Goal: Find contact information: Find contact information

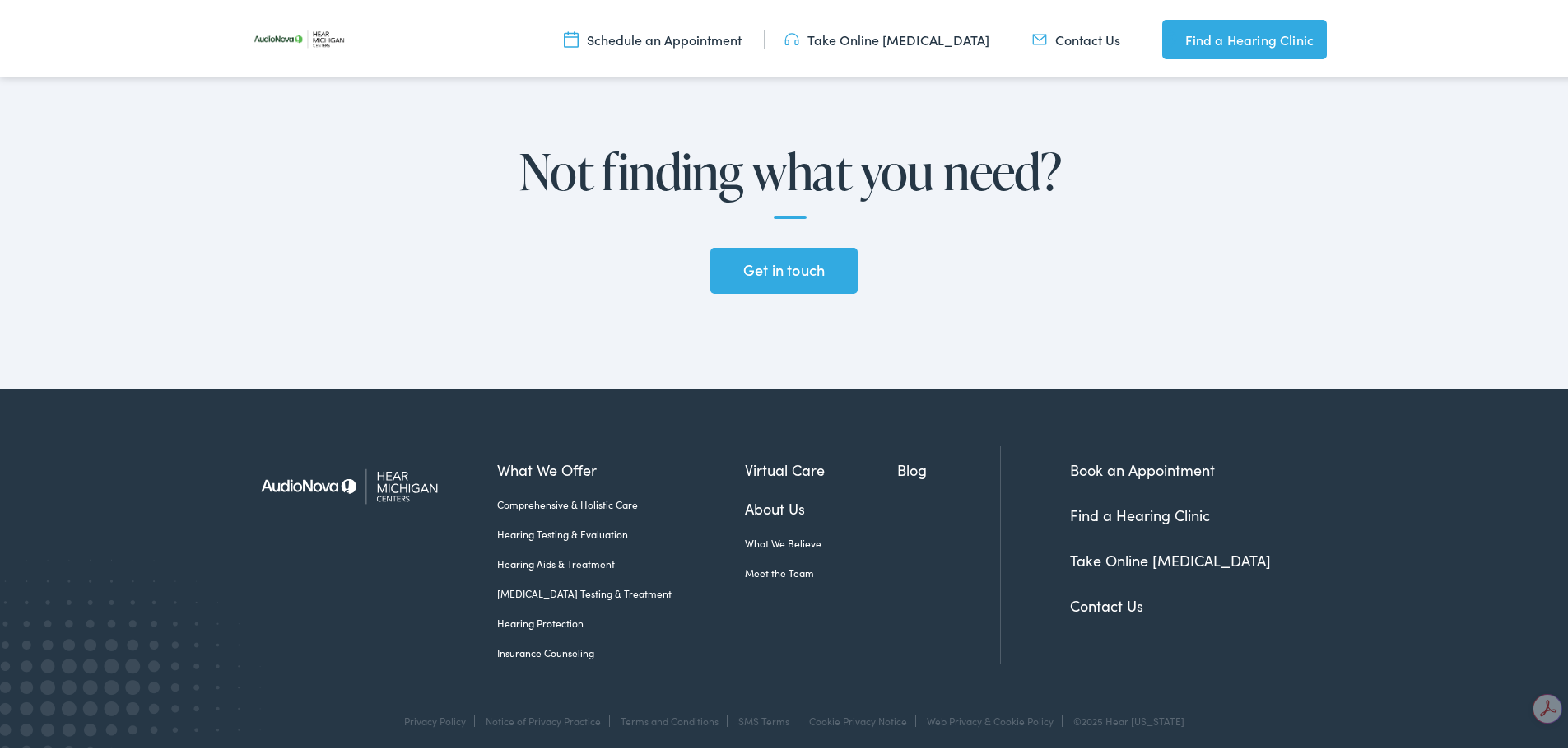
scroll to position [3854, 0]
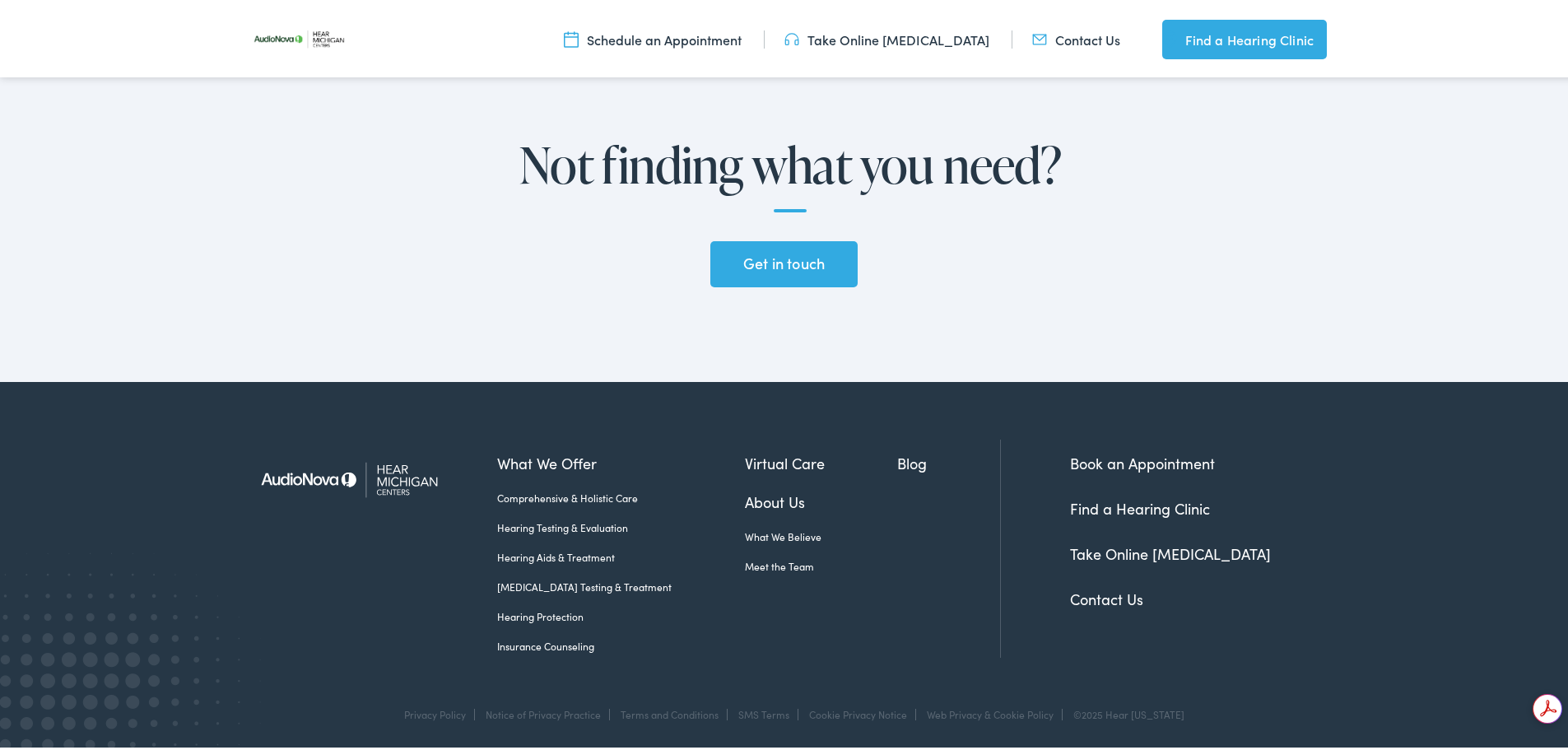
click at [1108, 596] on link "Contact Us" at bounding box center [1106, 596] width 73 height 21
click at [745, 562] on link "Meet the Team" at bounding box center [821, 563] width 153 height 15
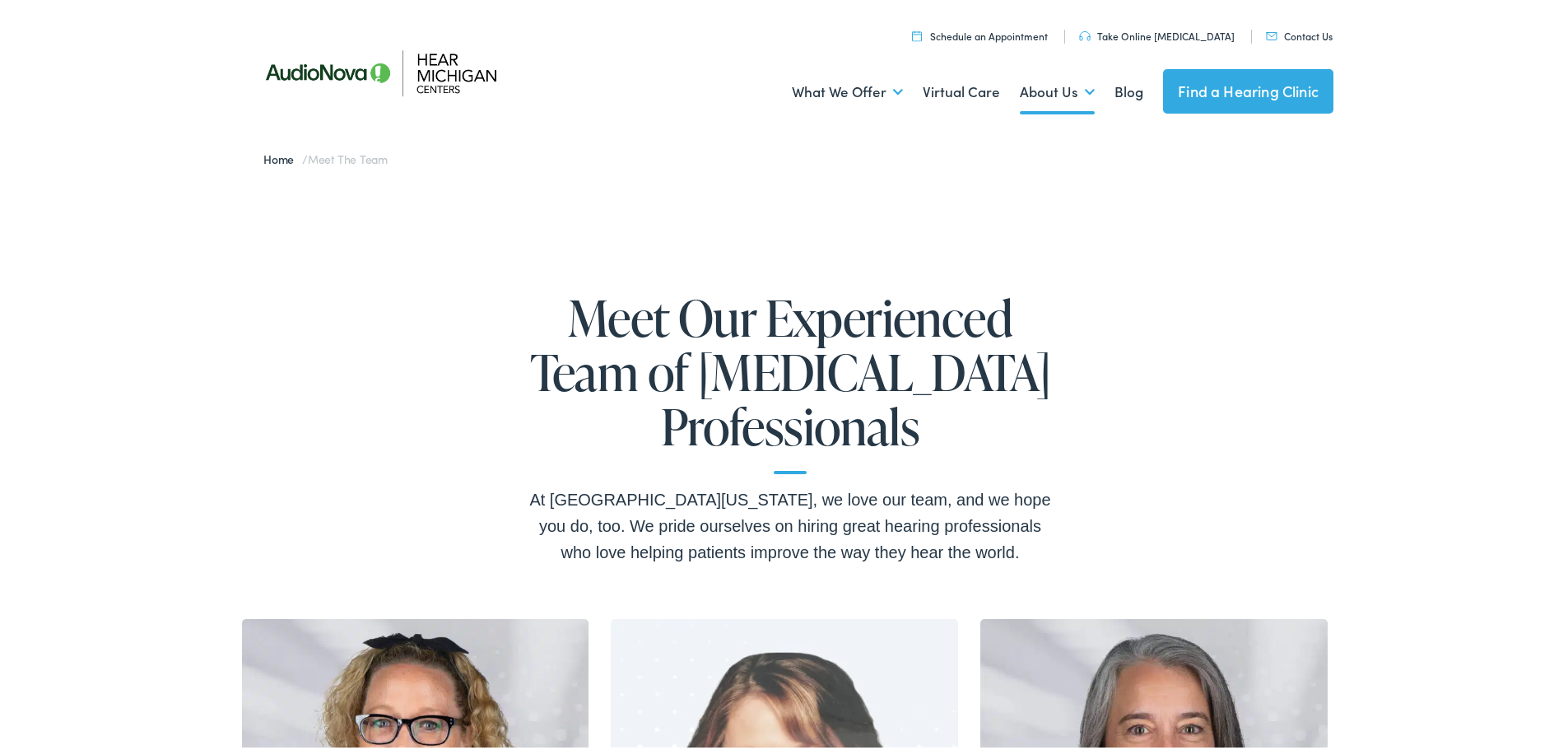
click at [276, 156] on link "Home" at bounding box center [282, 155] width 39 height 17
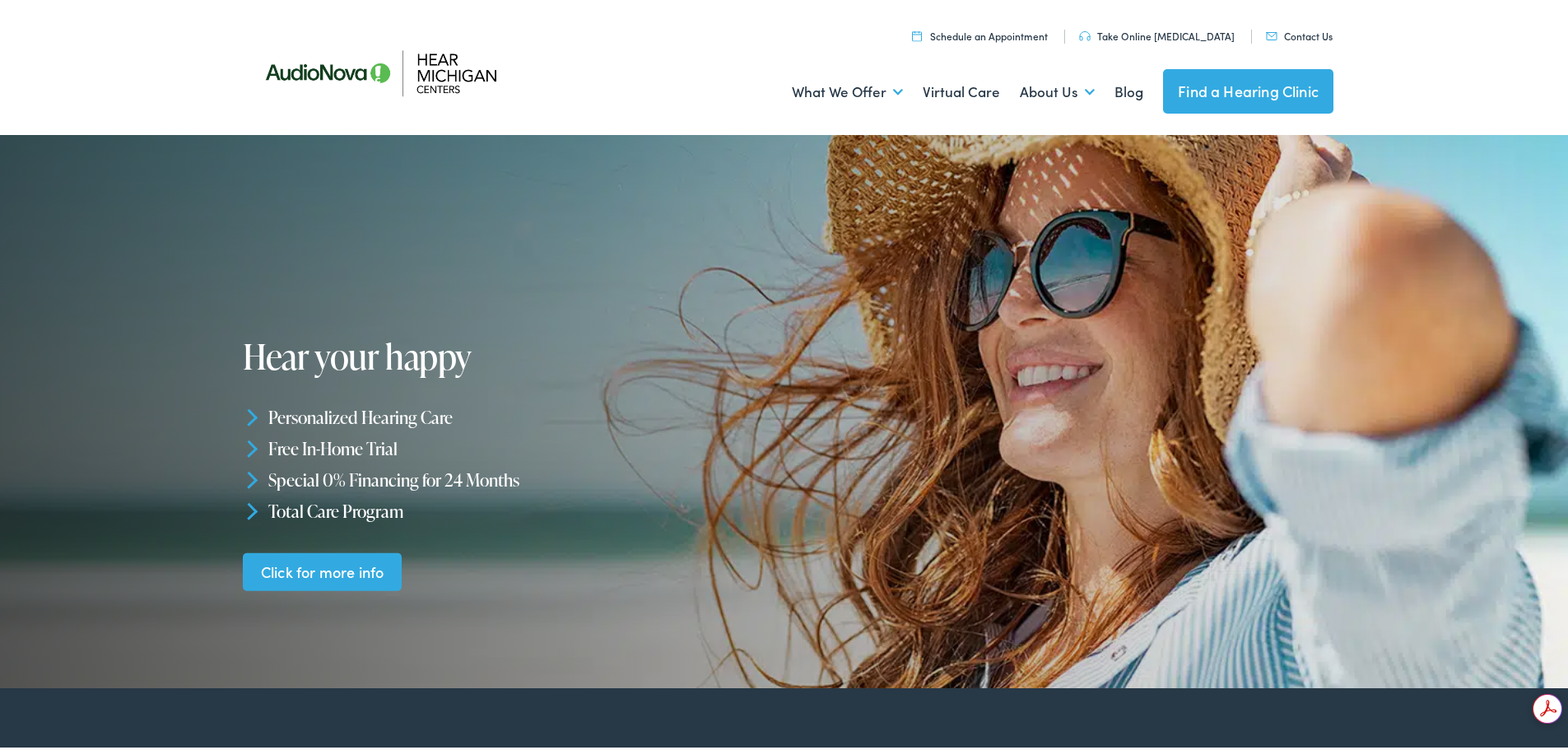
click at [1307, 32] on link "Contact Us" at bounding box center [1299, 32] width 66 height 14
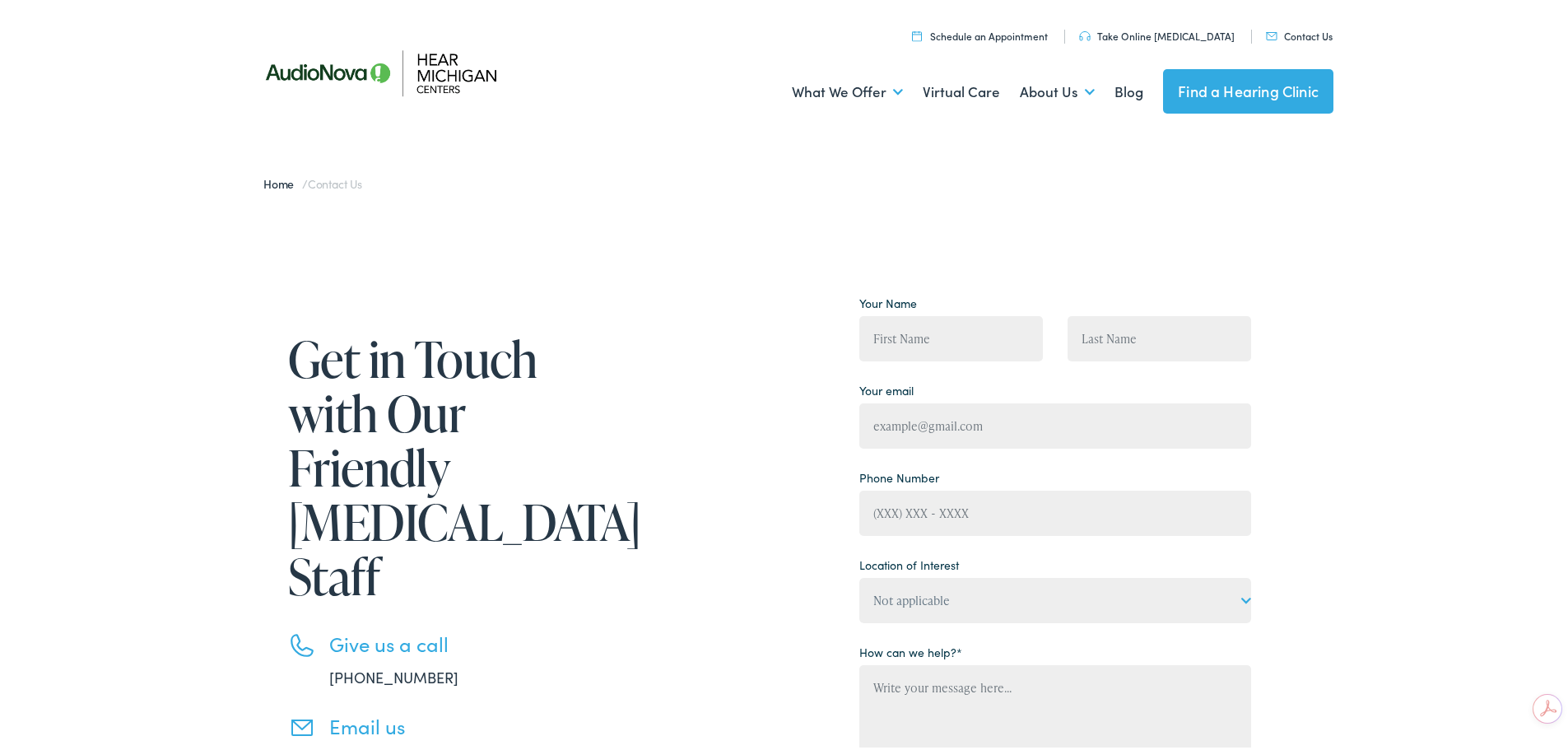
scroll to position [82, 0]
